Goal: Task Accomplishment & Management: Complete application form

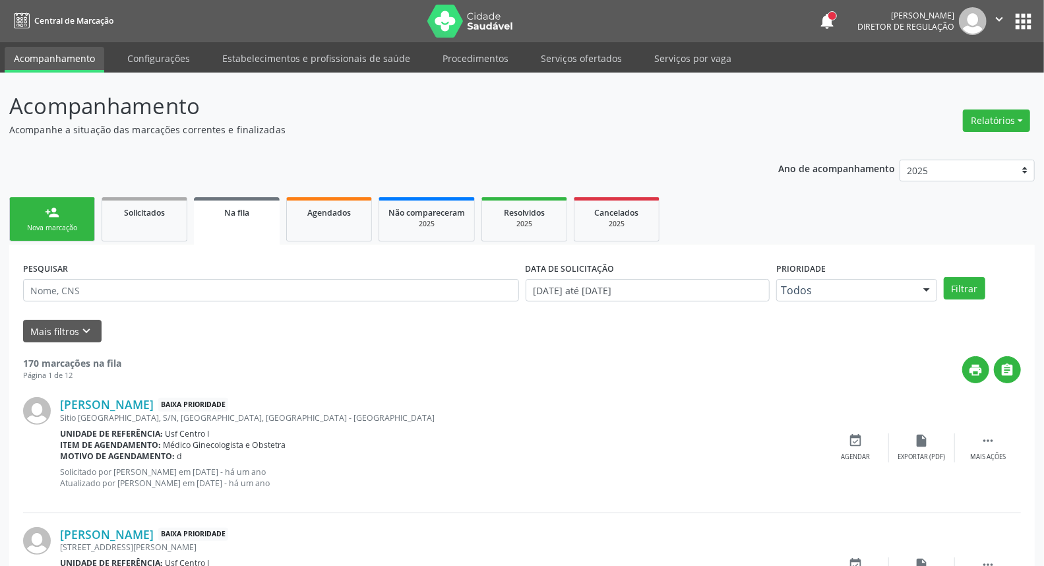
drag, startPoint x: 188, startPoint y: 258, endPoint x: 195, endPoint y: 253, distance: 9.0
click at [59, 233] on link "person_add Nova marcação" at bounding box center [52, 219] width 86 height 44
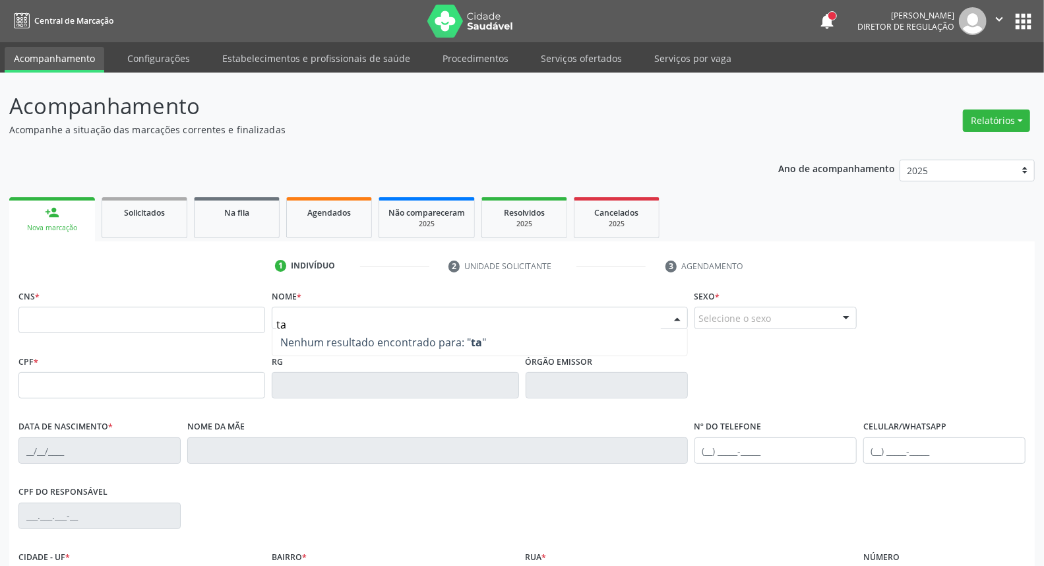
type input "t"
type input "[PERSON_NAME] be"
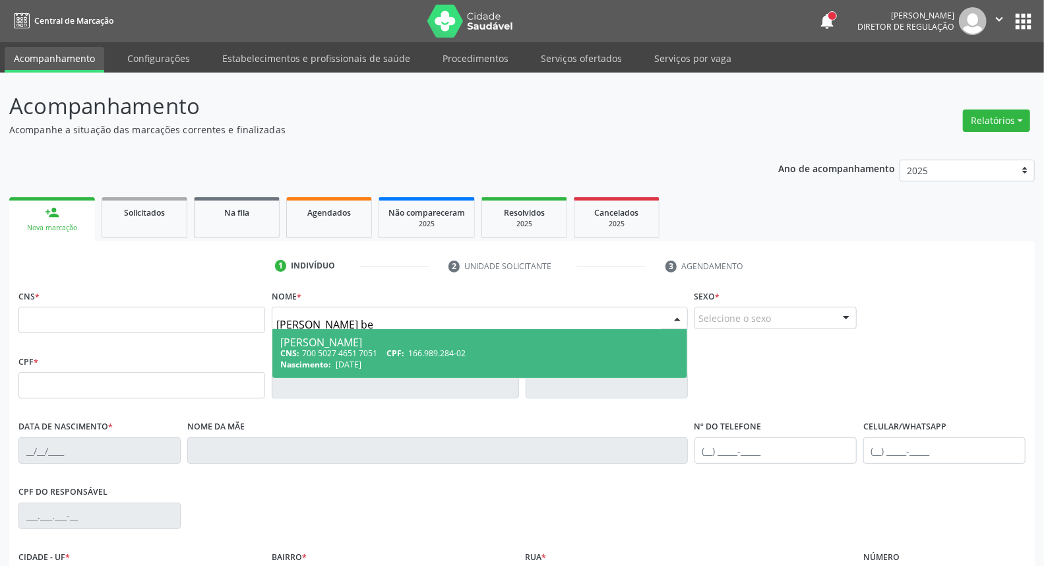
click at [321, 344] on div "[PERSON_NAME]" at bounding box center [479, 342] width 398 height 11
type input "700 5027 4651 7051"
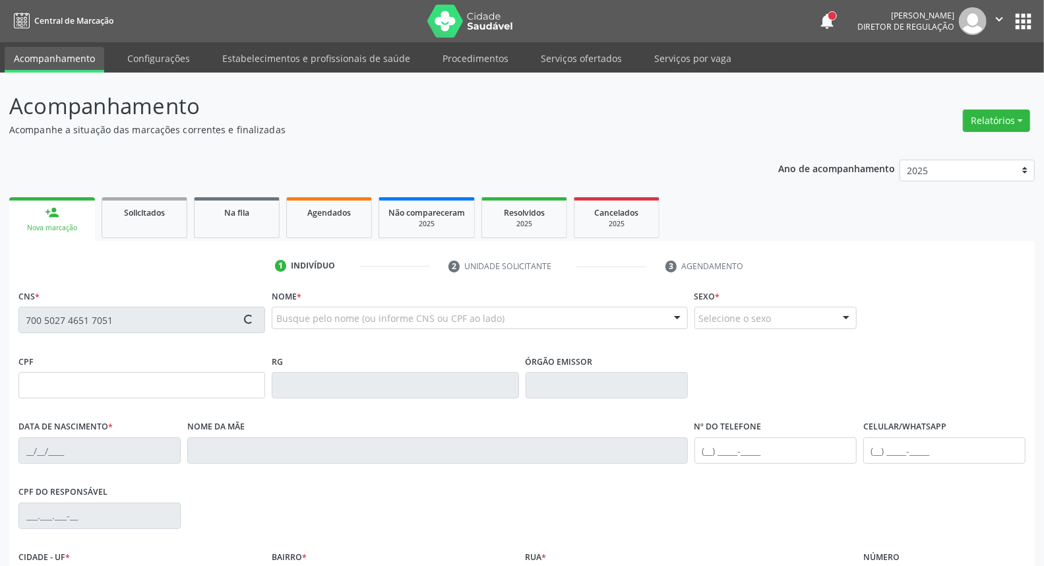
type input "166.989.284-02"
type input "[DATE]"
type input "[PERSON_NAME]"
type input "[PHONE_NUMBER]"
type input "750.258.684-91"
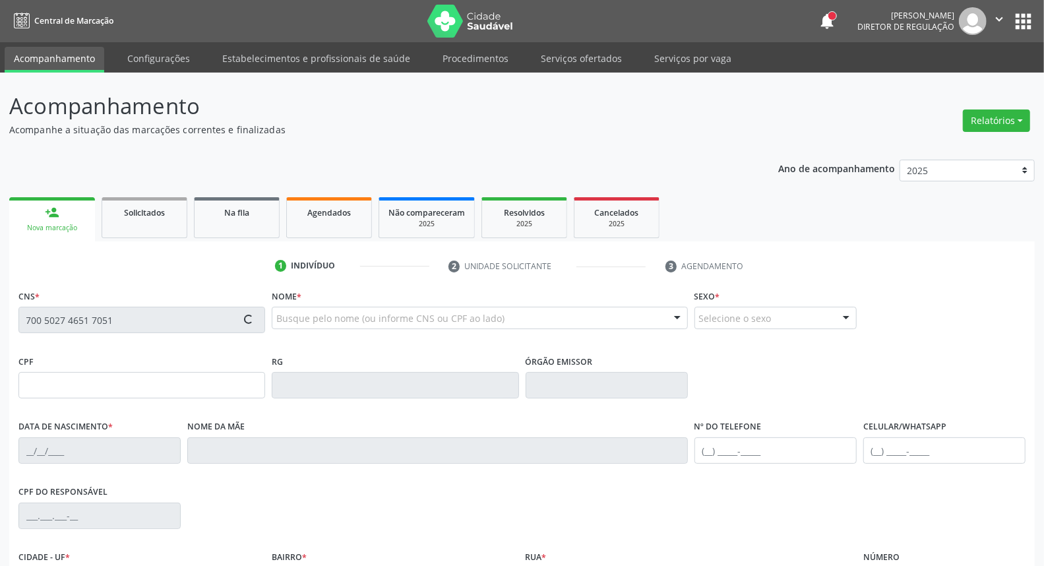
type input "42"
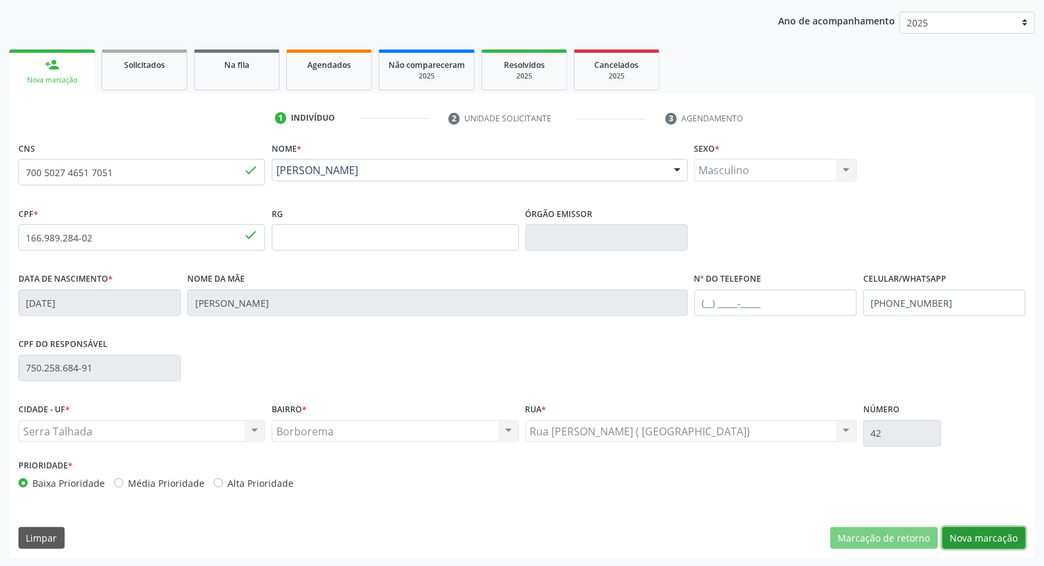
click at [1003, 530] on button "Nova marcação" at bounding box center [984, 538] width 83 height 22
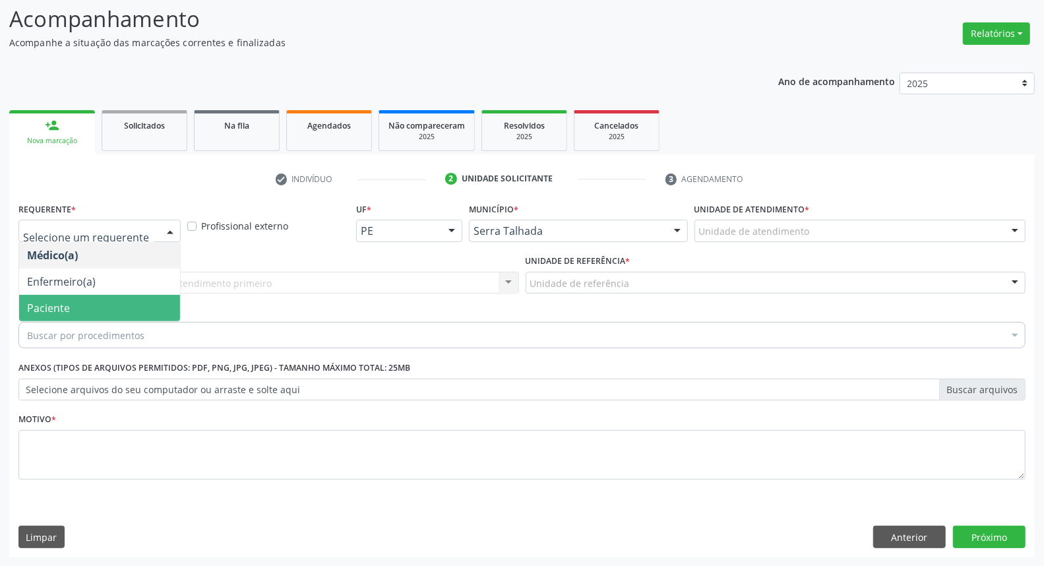
click at [28, 319] on span "Paciente" at bounding box center [99, 308] width 161 height 26
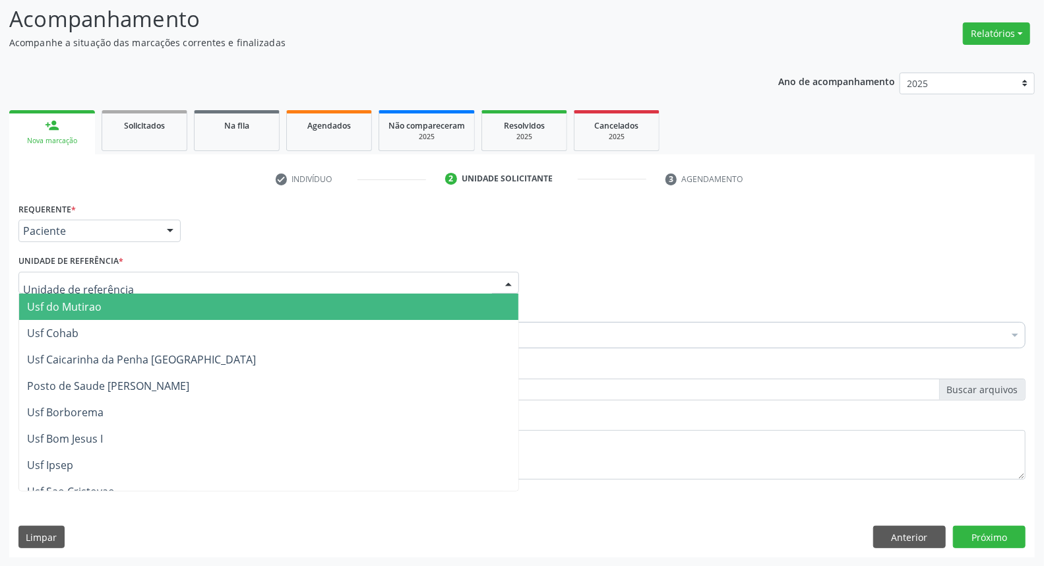
click at [366, 53] on div "Acompanhamento Acompanhe a situação das marcações correntes e finalizadas Relat…" at bounding box center [522, 280] width 1026 height 555
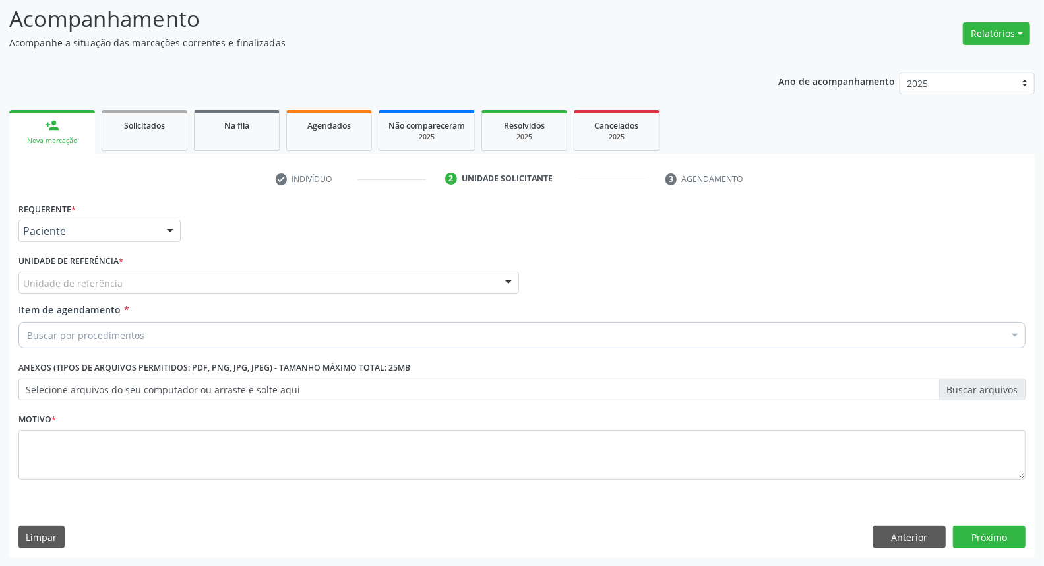
scroll to position [0, 0]
